Goal: Transaction & Acquisition: Purchase product/service

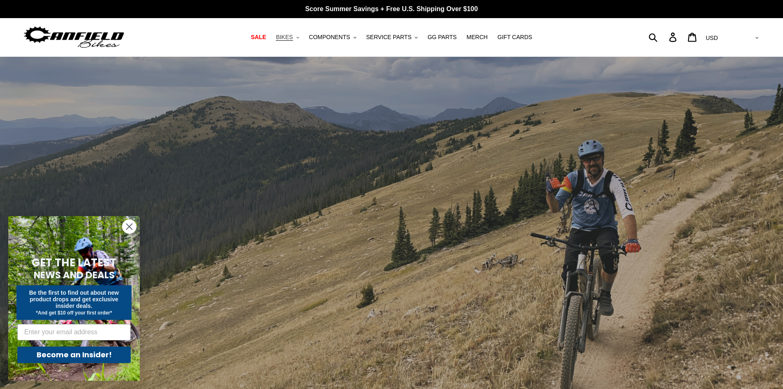
click at [293, 37] on span "BIKES" at bounding box center [284, 37] width 17 height 7
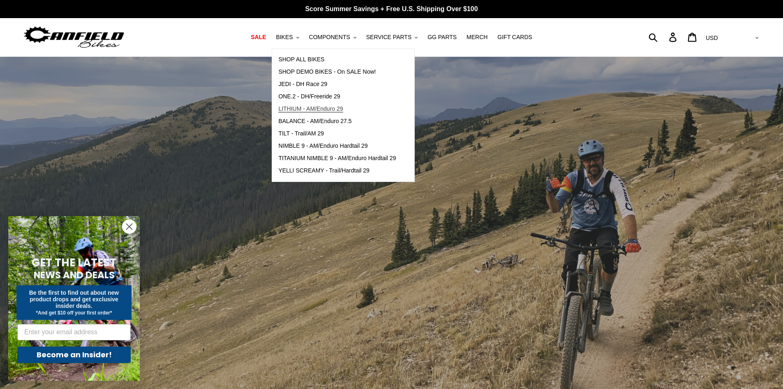
click at [341, 108] on span "LITHIUM - AM/Enduro 29" at bounding box center [310, 108] width 65 height 7
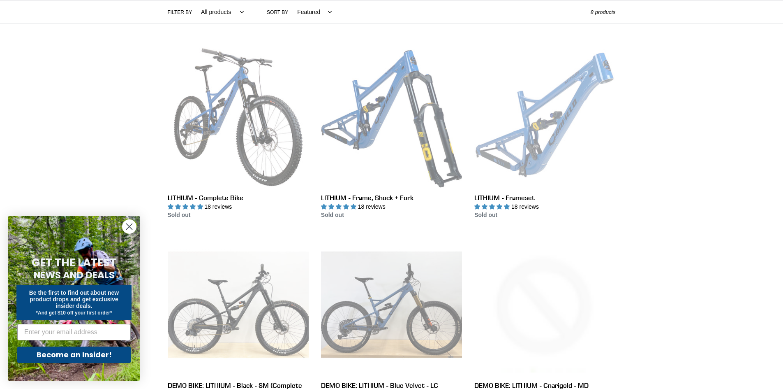
scroll to position [206, 0]
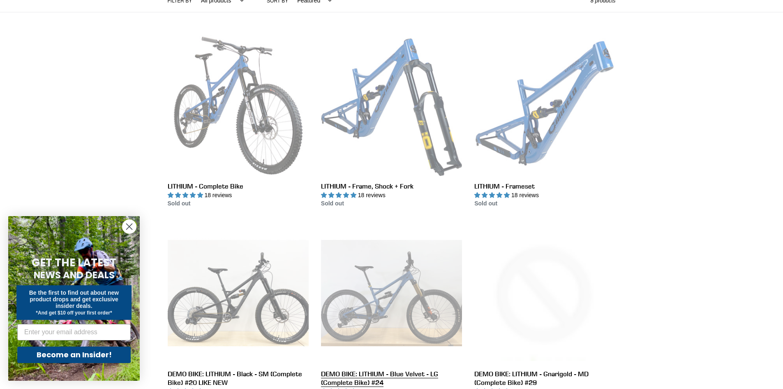
click at [407, 301] on link "DEMO BIKE: LITHIUM - Blue Velvet - LG (Complete Bike) #24" at bounding box center [391, 313] width 141 height 182
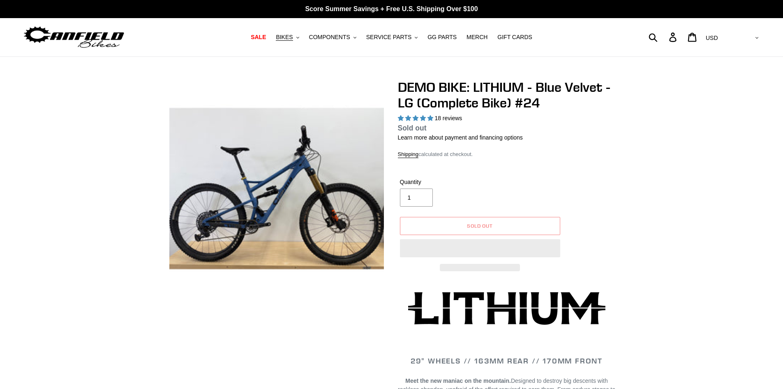
select select "highest-rating"
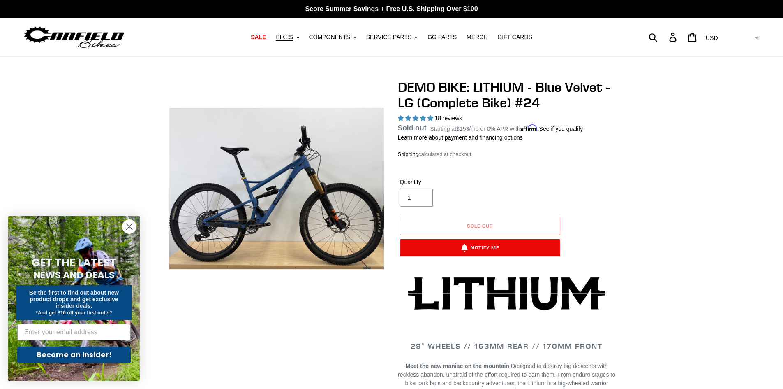
drag, startPoint x: 283, startPoint y: 143, endPoint x: 282, endPoint y: 138, distance: 5.0
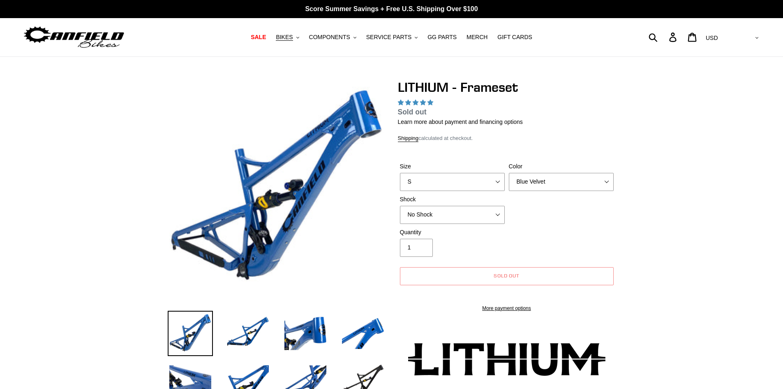
select select "highest-rating"
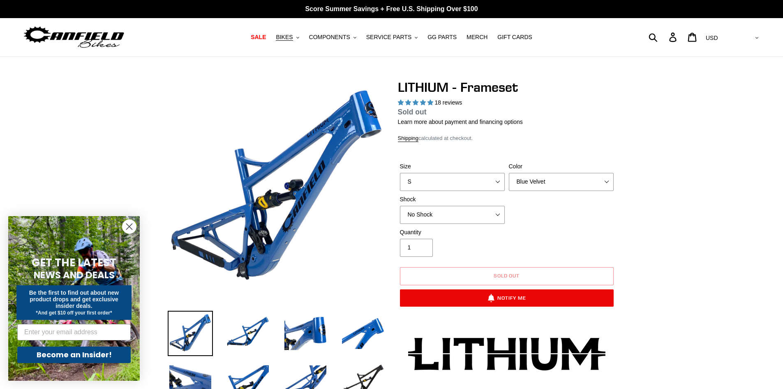
click at [133, 228] on circle "Close dialog" at bounding box center [130, 227] width 14 height 14
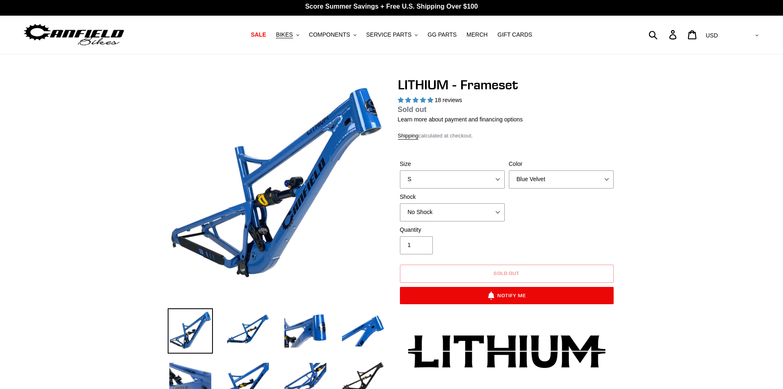
scroll to position [41, 0]
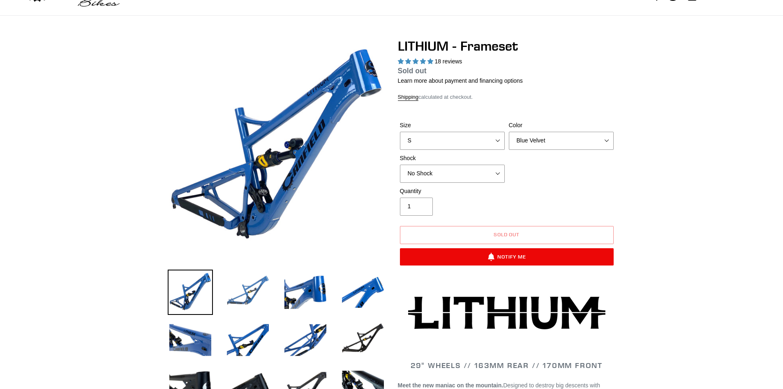
click at [250, 287] on img at bounding box center [247, 291] width 45 height 45
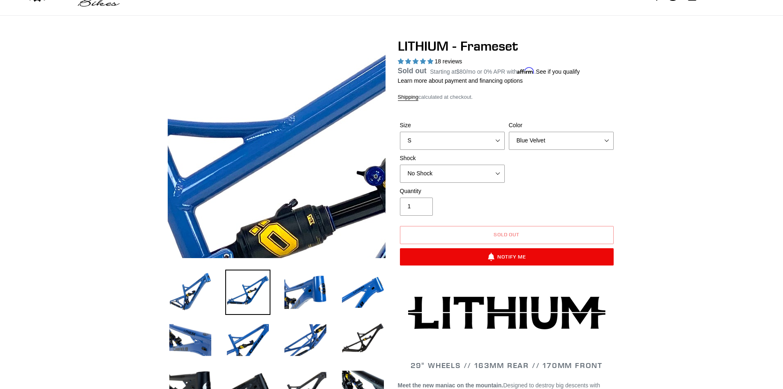
click at [291, 112] on img at bounding box center [236, 249] width 842 height 842
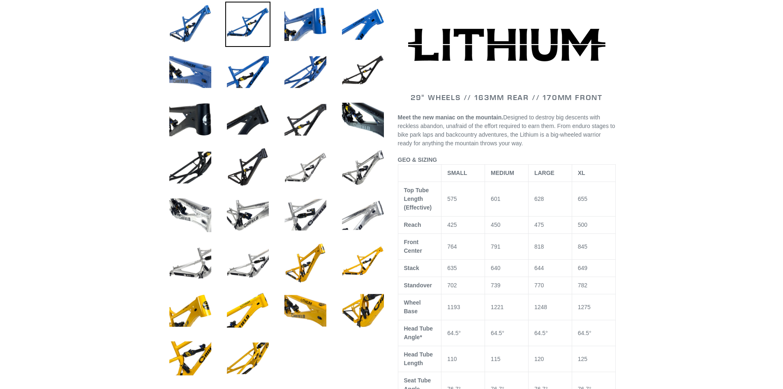
scroll to position [329, 0]
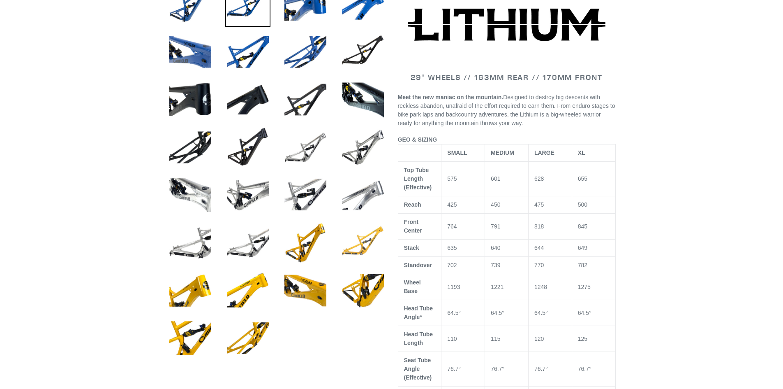
click at [364, 241] on img at bounding box center [362, 242] width 45 height 45
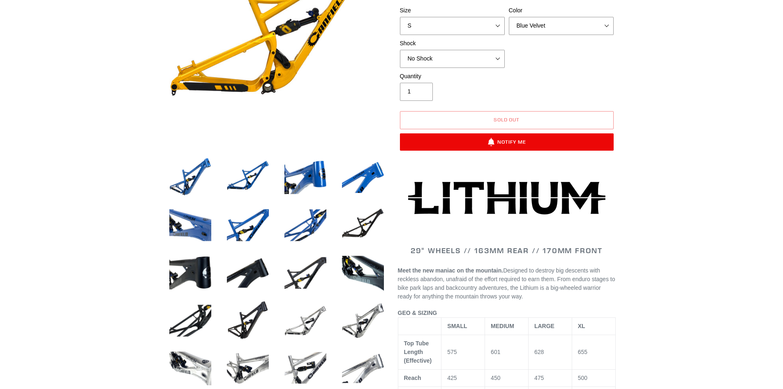
scroll to position [0, 0]
